Goal: Check status: Check status

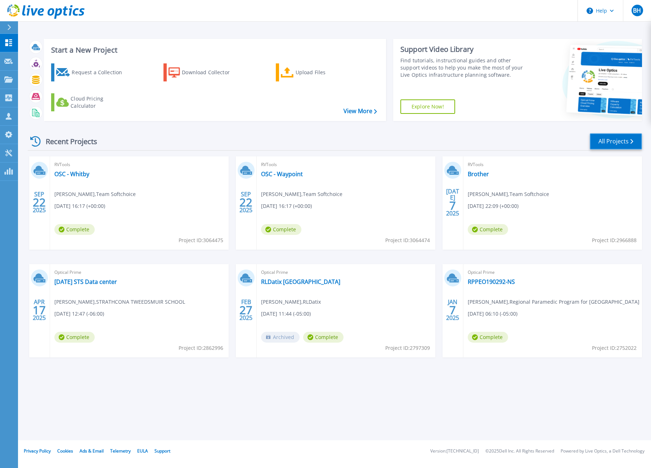
click at [636, 140] on link "All Projects" at bounding box center [616, 141] width 52 height 16
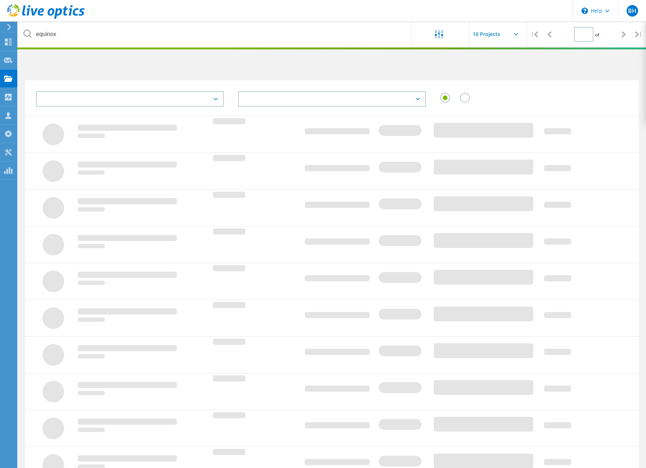
type input "1"
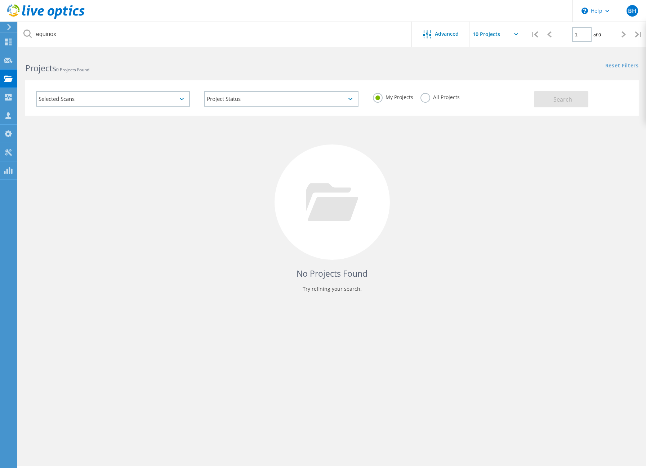
click at [428, 98] on label "All Projects" at bounding box center [439, 96] width 39 height 7
click at [0, 0] on input "All Projects" at bounding box center [0, 0] width 0 height 0
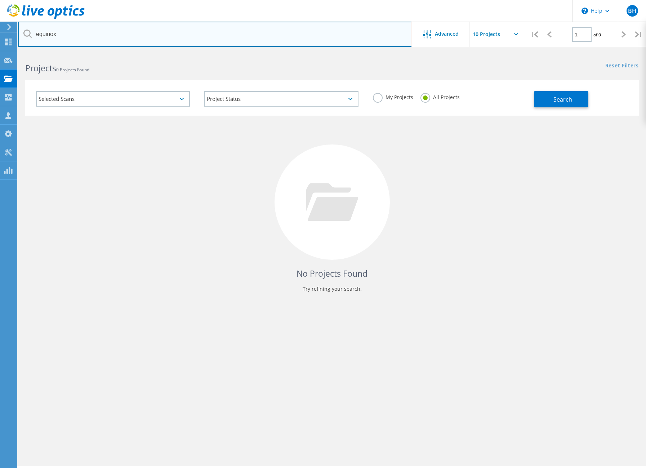
click at [155, 33] on input "equinox" at bounding box center [215, 34] width 394 height 25
type input "nuvona"
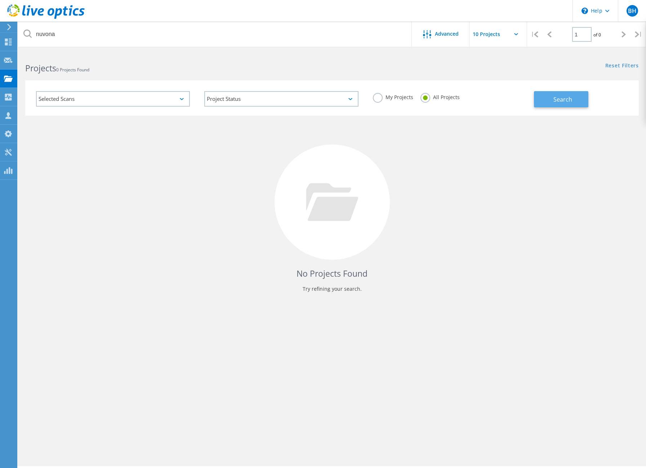
click at [574, 97] on button "Search" at bounding box center [561, 99] width 54 height 16
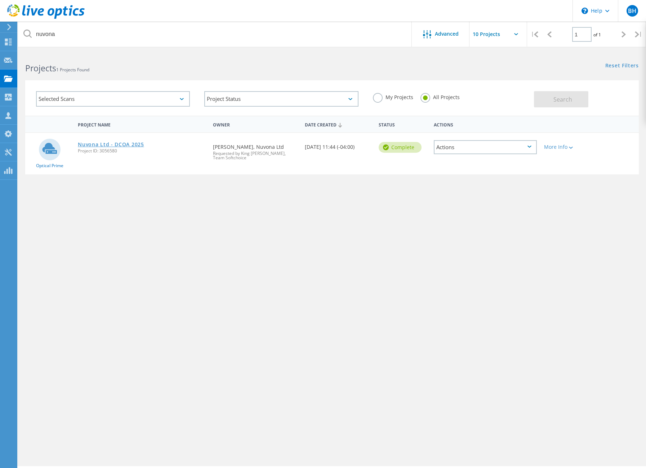
click at [131, 143] on link "Nuvona Ltd - DCOA 2025" at bounding box center [111, 144] width 66 height 5
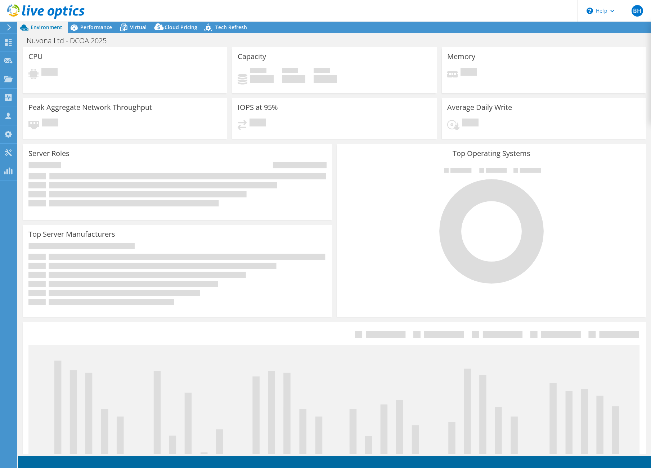
select select "Canada"
select select "USD"
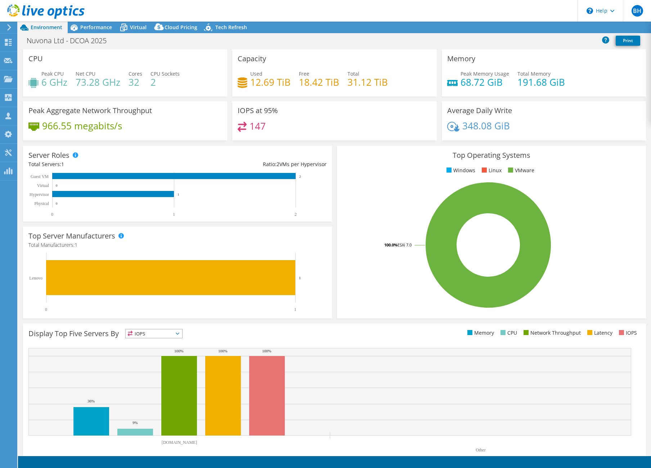
click at [104, 24] on span "Performance" at bounding box center [96, 27] width 32 height 7
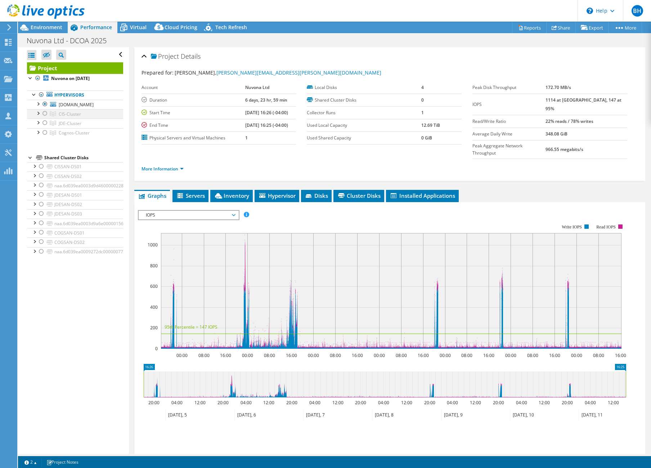
click at [37, 110] on div at bounding box center [37, 112] width 7 height 7
click at [37, 130] on div at bounding box center [37, 131] width 7 height 7
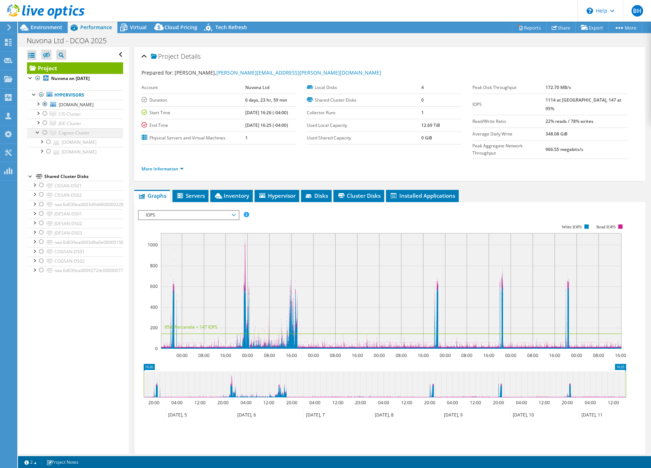
click at [37, 130] on div at bounding box center [37, 131] width 7 height 7
click at [53, 374] on div "Open All Close All Hide Excluded Nodes Project Tree Filter" at bounding box center [73, 250] width 111 height 407
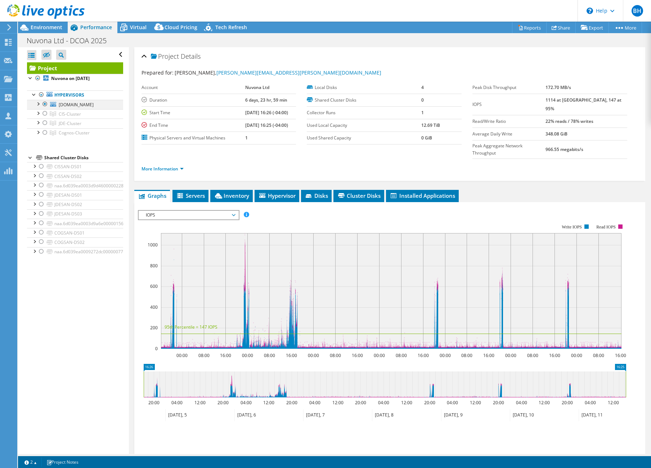
click at [48, 107] on div at bounding box center [44, 104] width 7 height 9
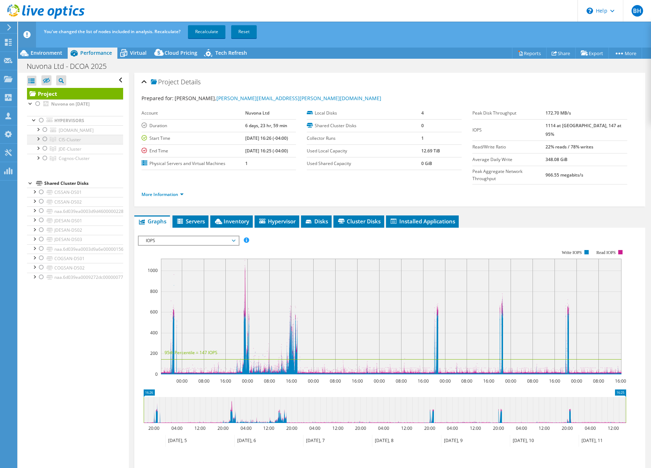
click at [45, 140] on div at bounding box center [44, 139] width 7 height 9
click at [206, 32] on link "Recalculate" at bounding box center [206, 31] width 37 height 13
